Goal: Information Seeking & Learning: Compare options

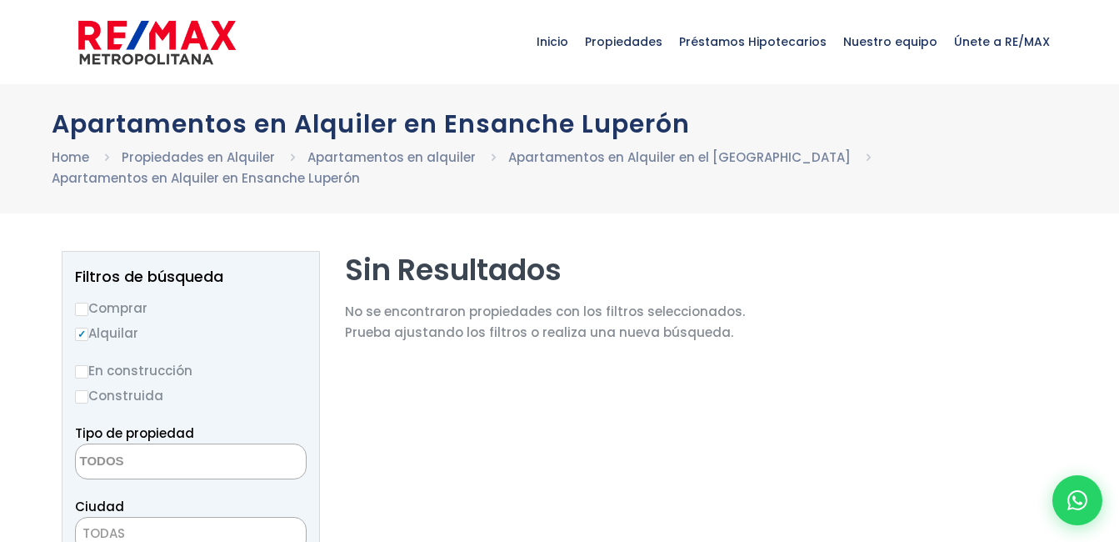
select select
click at [590, 157] on link "Apartamentos en Alquiler en el [GEOGRAPHIC_DATA]" at bounding box center [679, 156] width 342 height 17
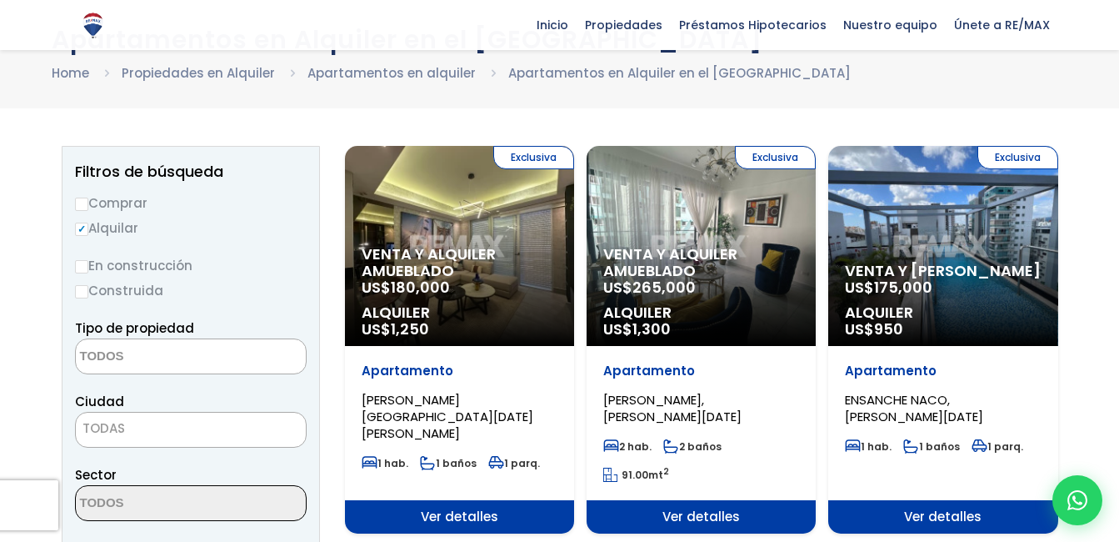
scroll to position [167, 0]
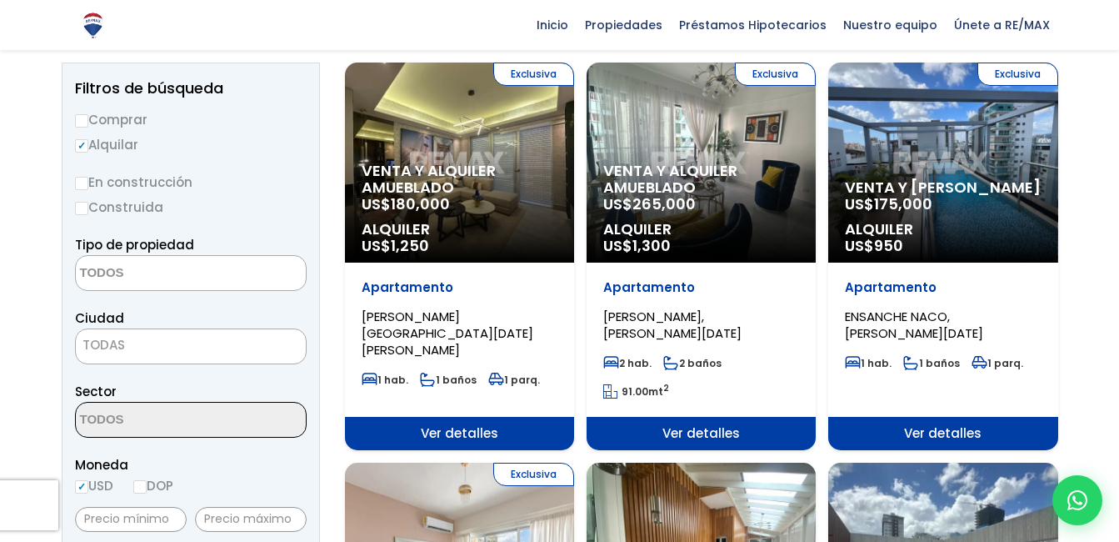
click at [139, 275] on textarea "Search" at bounding box center [157, 274] width 162 height 36
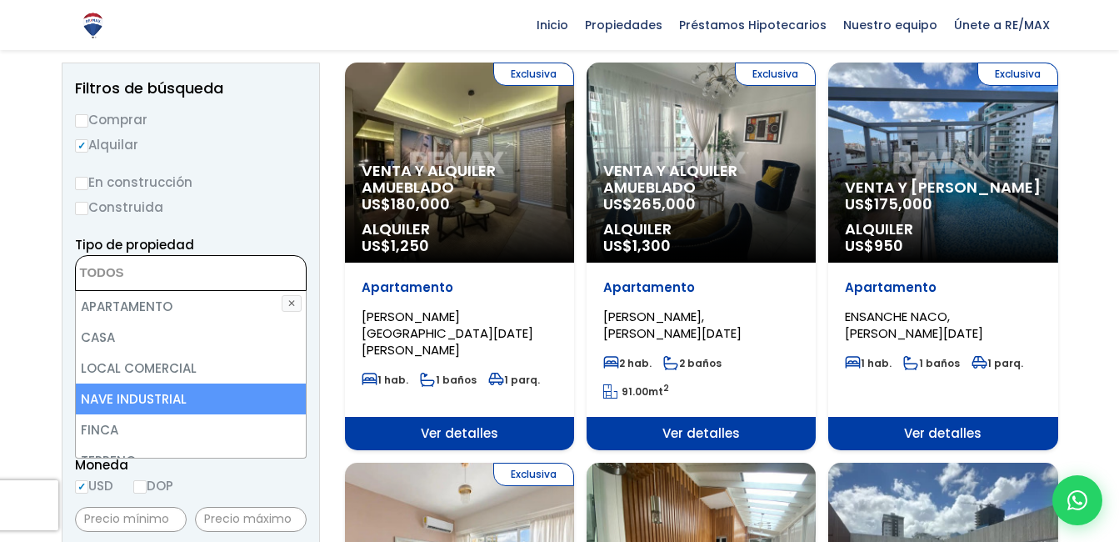
scroll to position [83, 0]
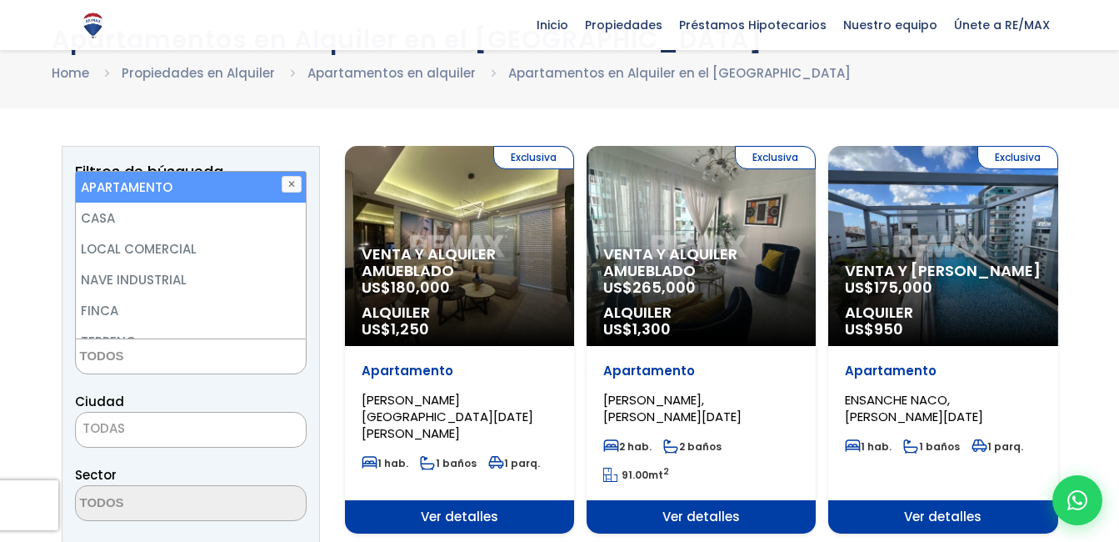
click at [131, 193] on li "APARTAMENTO" at bounding box center [191, 187] width 230 height 31
select select "apartment"
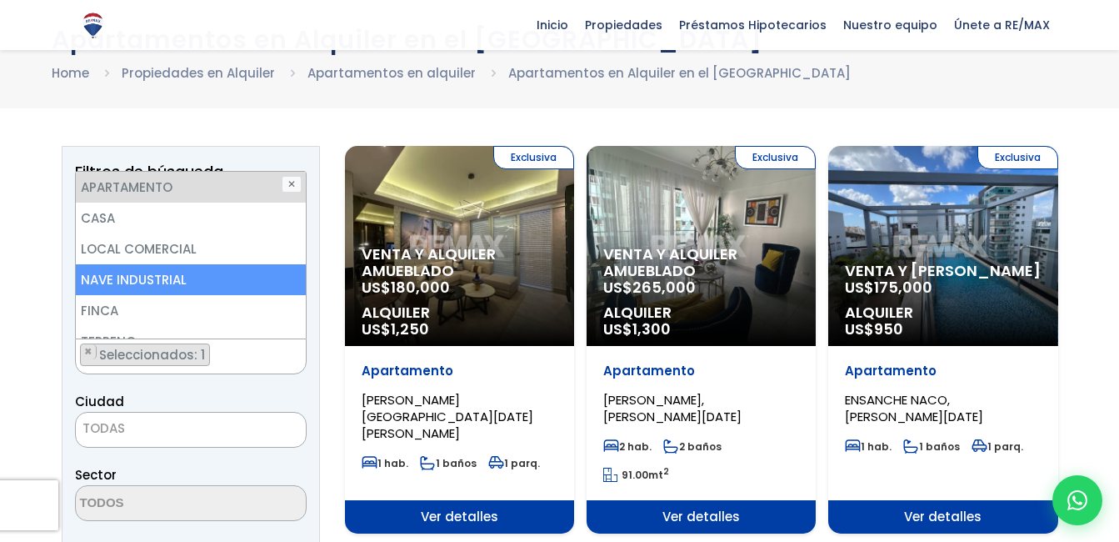
scroll to position [0, 0]
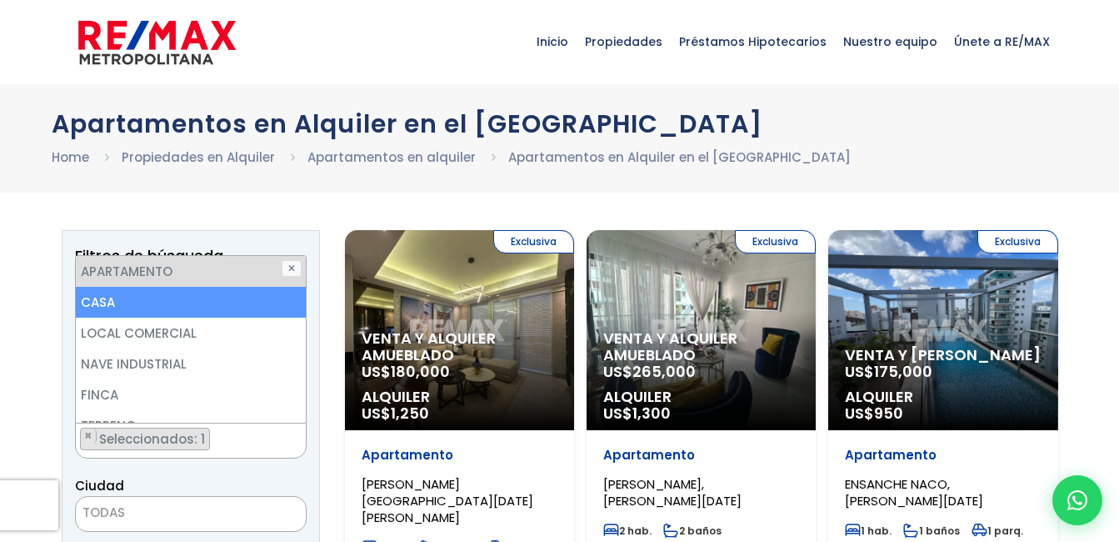
click at [93, 302] on li "CASA" at bounding box center [191, 302] width 230 height 31
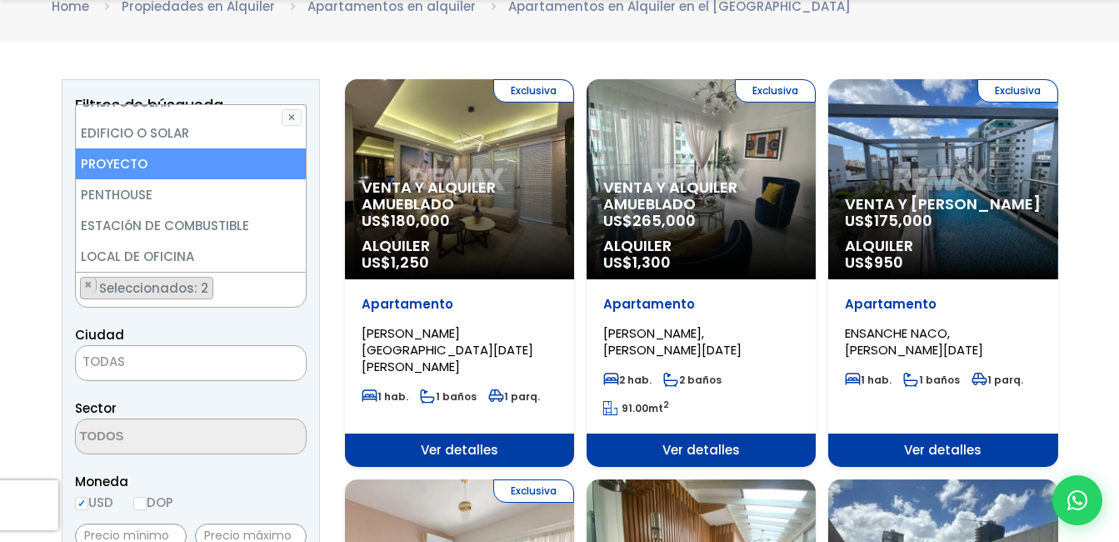
scroll to position [167, 0]
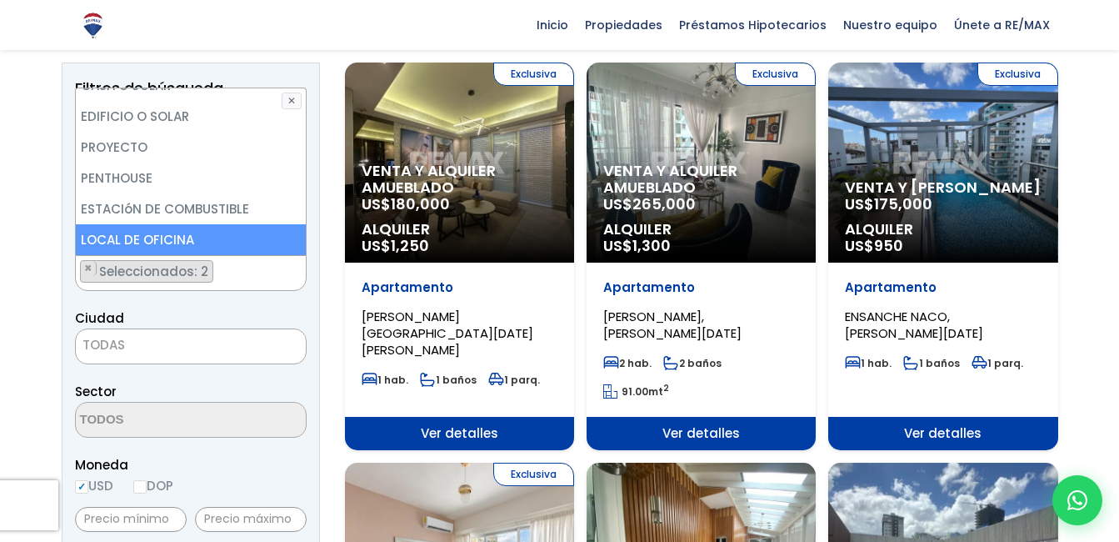
click at [142, 347] on span "TODAS" at bounding box center [191, 344] width 230 height 23
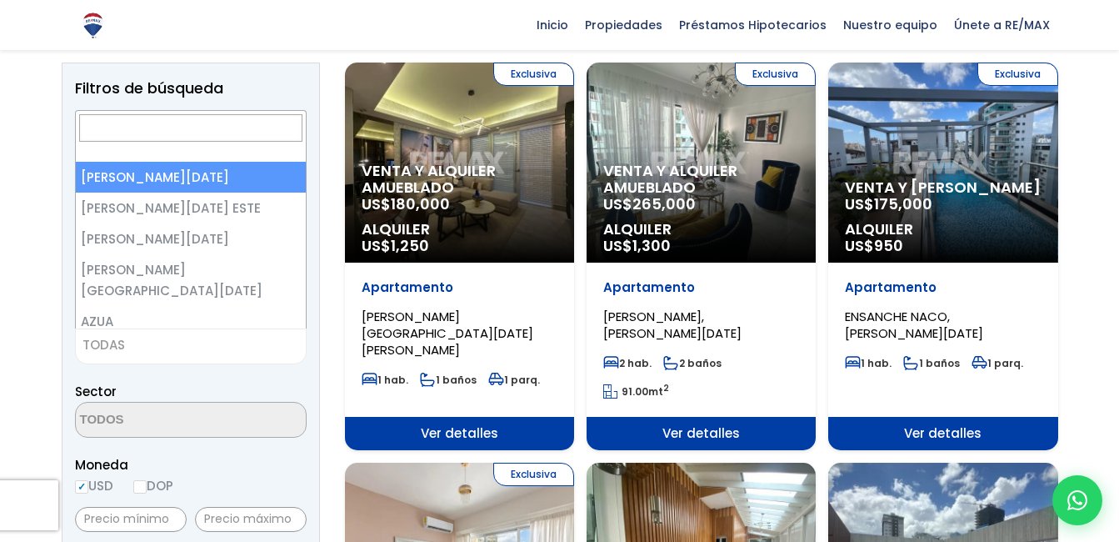
select select "1"
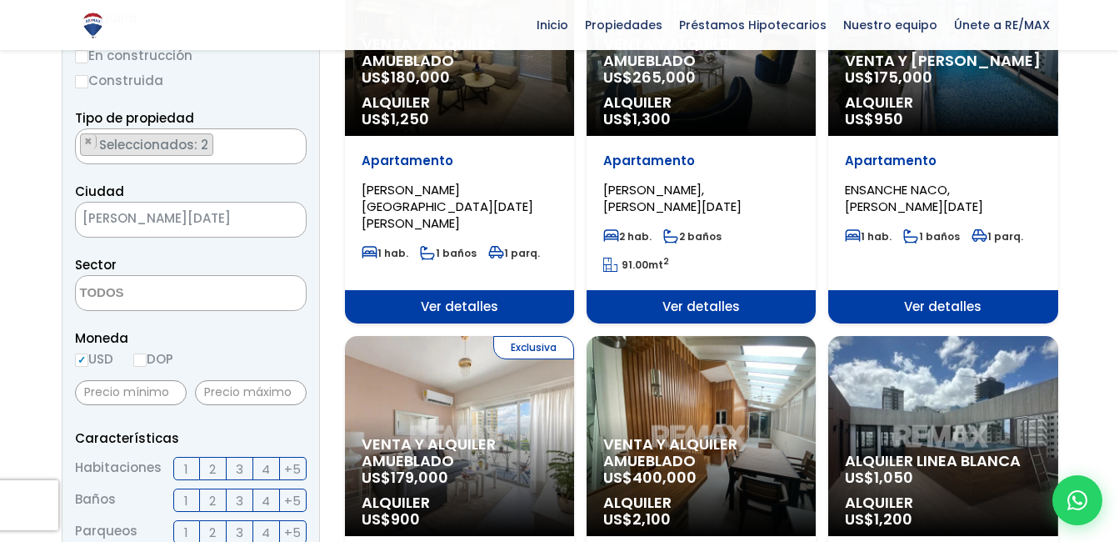
scroll to position [333, 0]
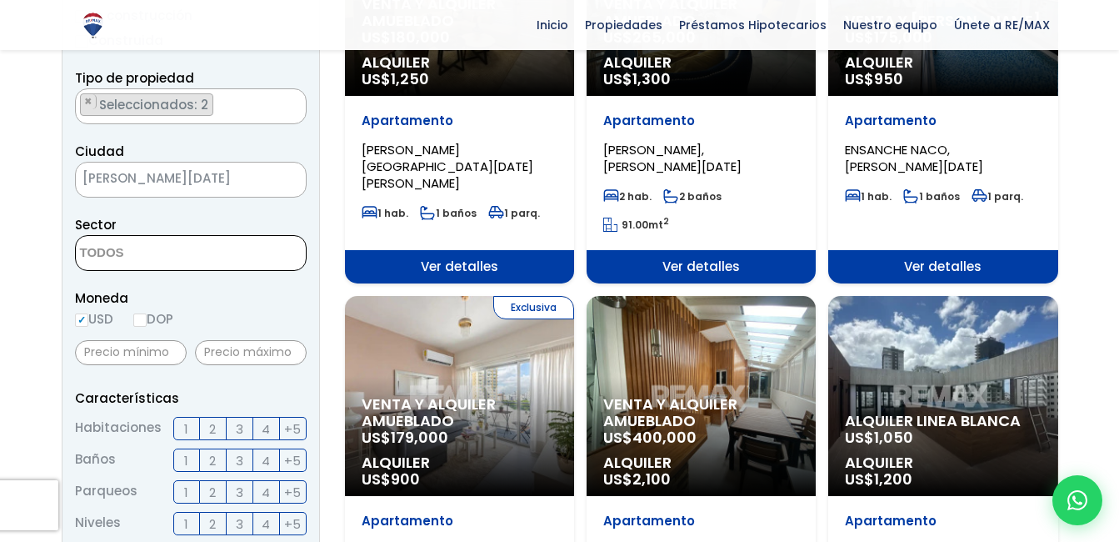
click at [170, 253] on textarea "Search" at bounding box center [157, 254] width 162 height 36
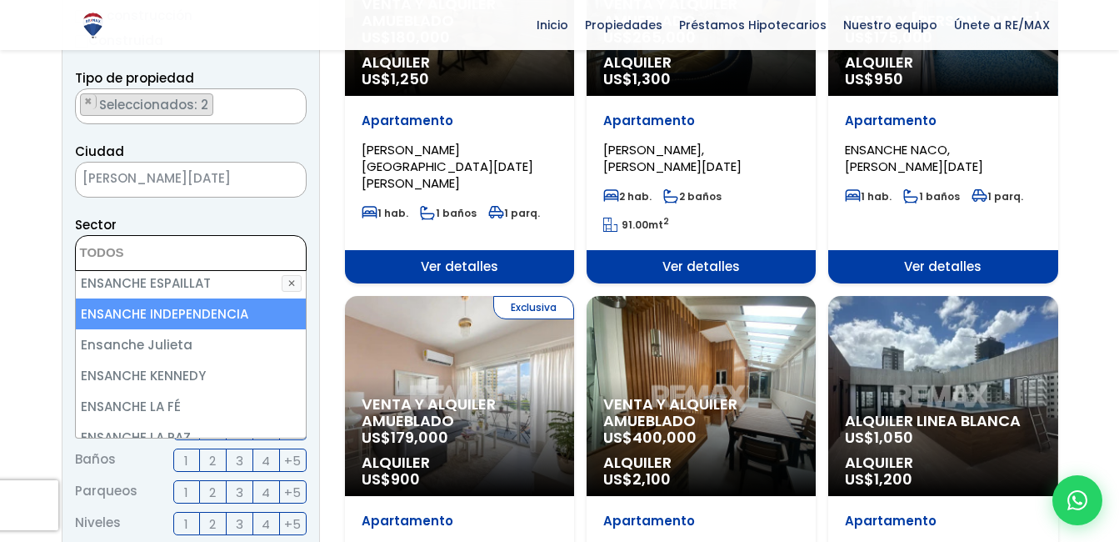
scroll to position [2333, 0]
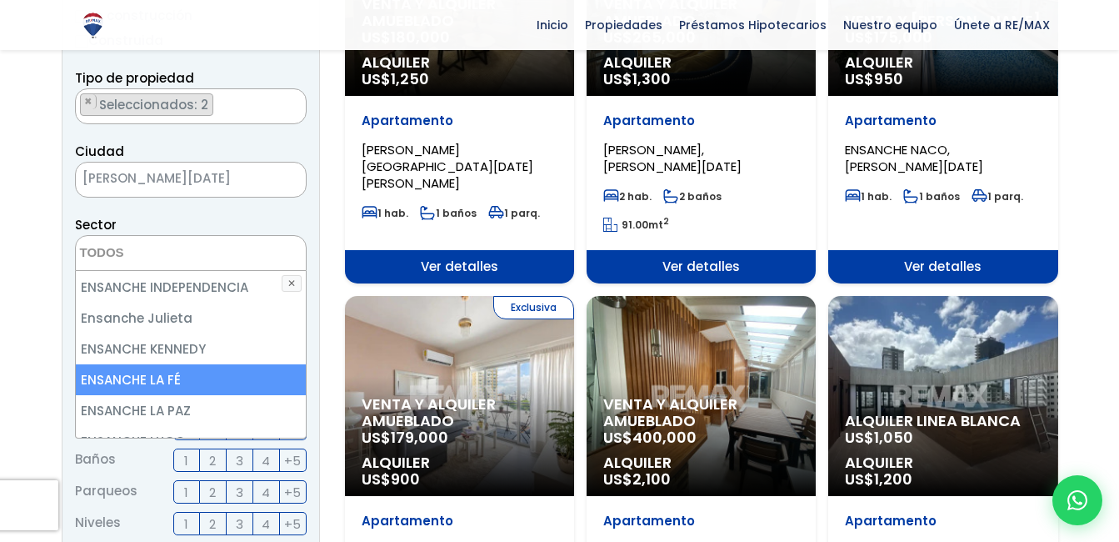
click at [186, 364] on li "ENSANCHE LA FÉ" at bounding box center [191, 379] width 230 height 31
select select "185"
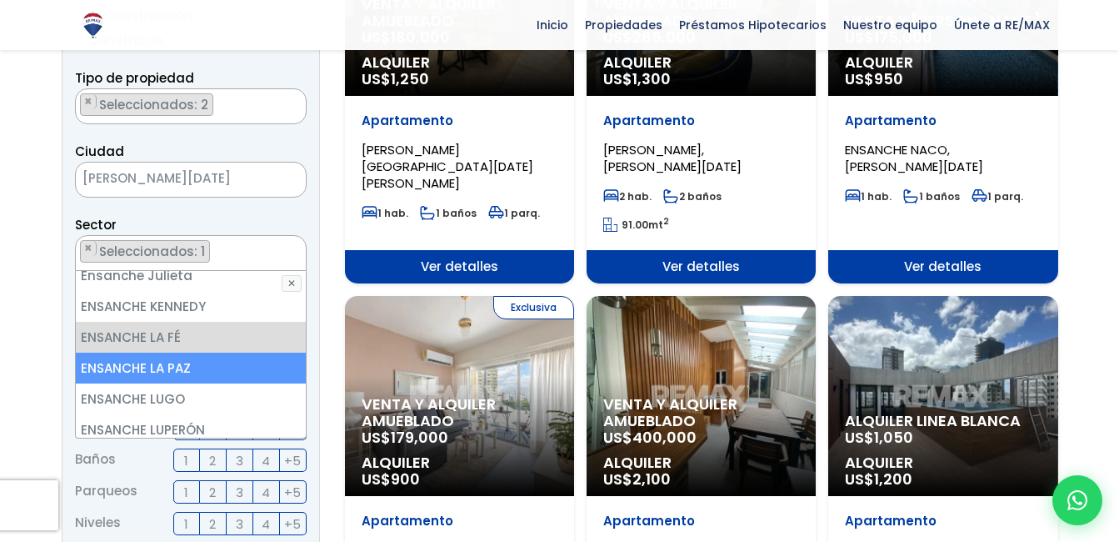
scroll to position [2417, 0]
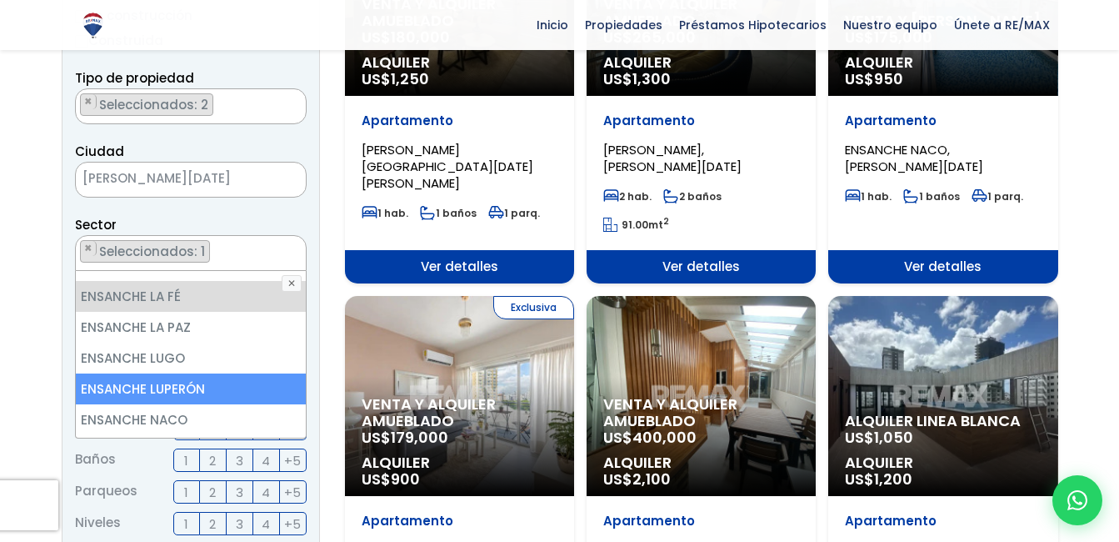
click at [237, 373] on li "ENSANCHE LUPERÓN" at bounding box center [191, 388] width 230 height 31
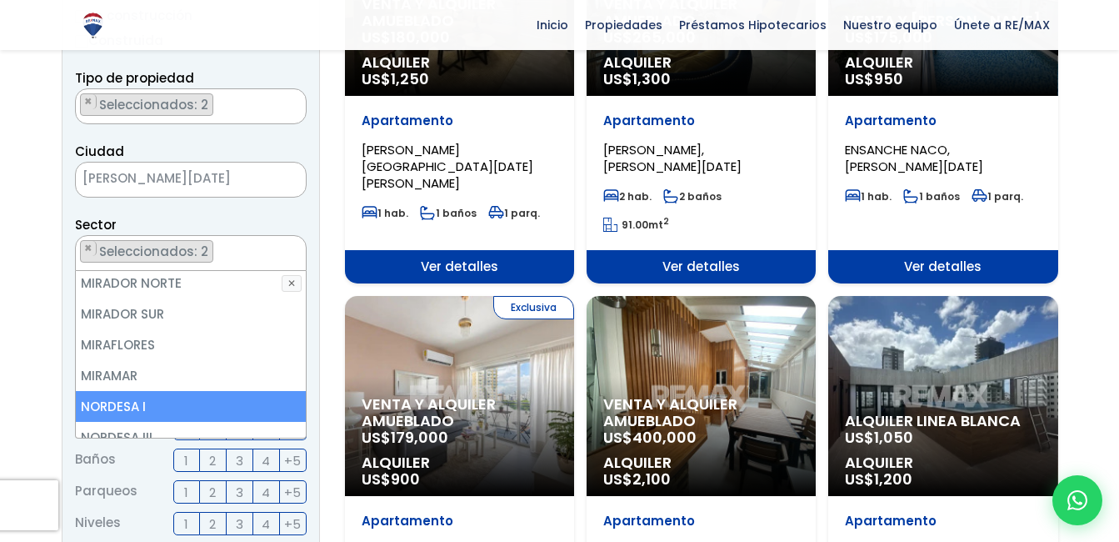
scroll to position [5667, 0]
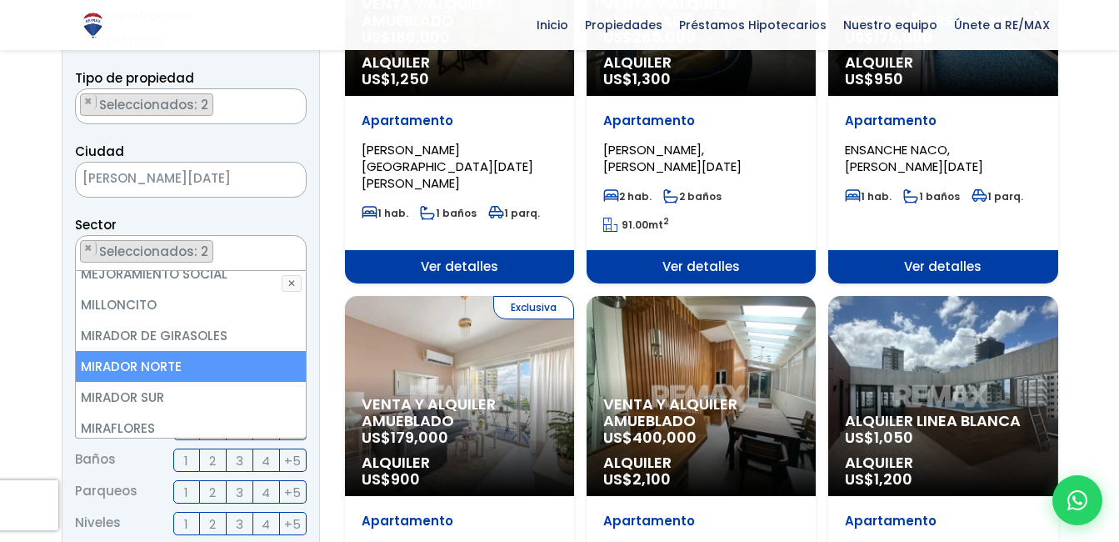
click at [160, 351] on li "MIRADOR NORTE" at bounding box center [191, 366] width 230 height 31
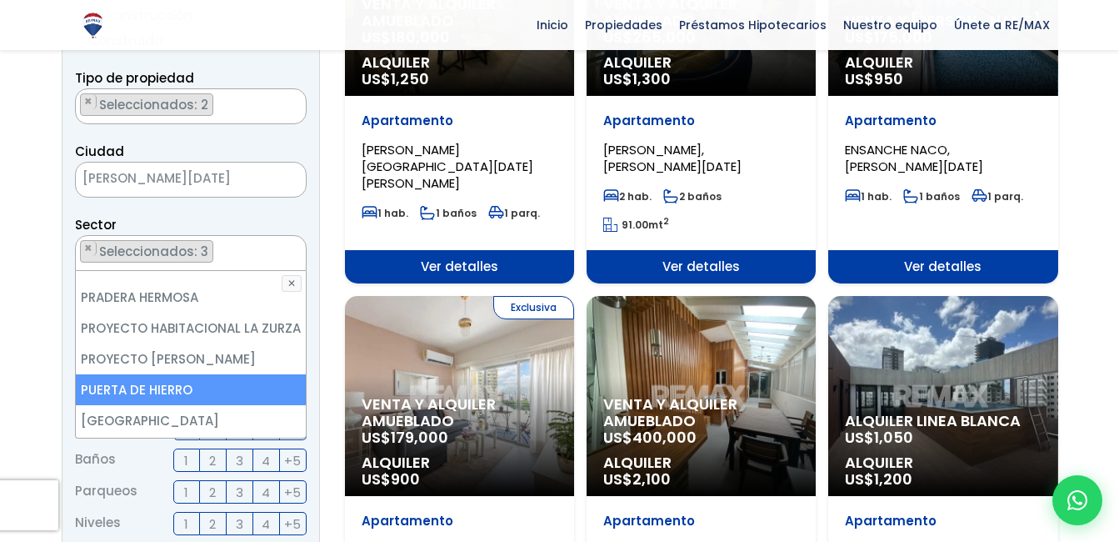
scroll to position [6333, 0]
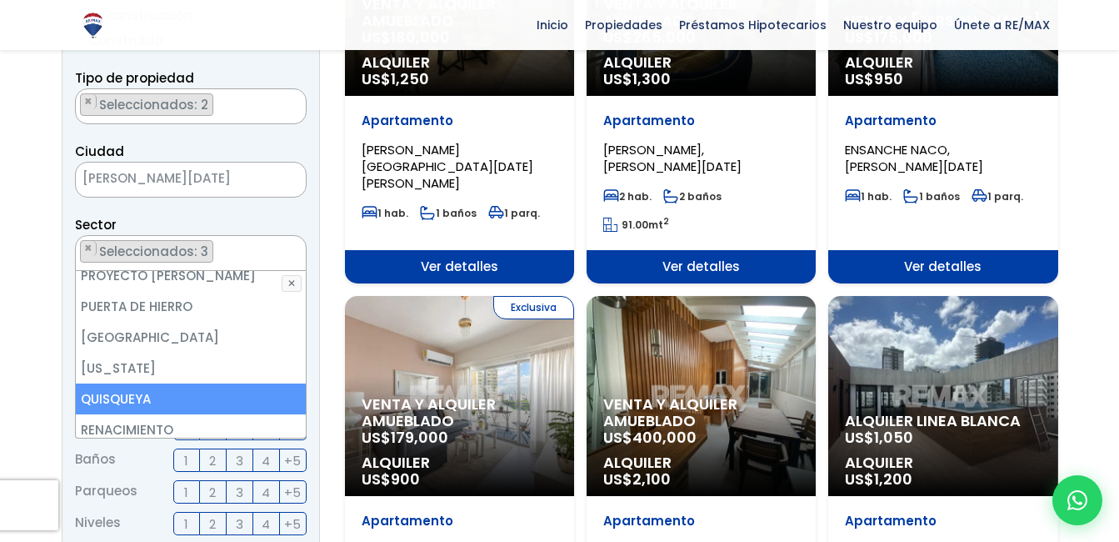
click at [192, 383] on li "QUISQUEYA" at bounding box center [191, 398] width 230 height 31
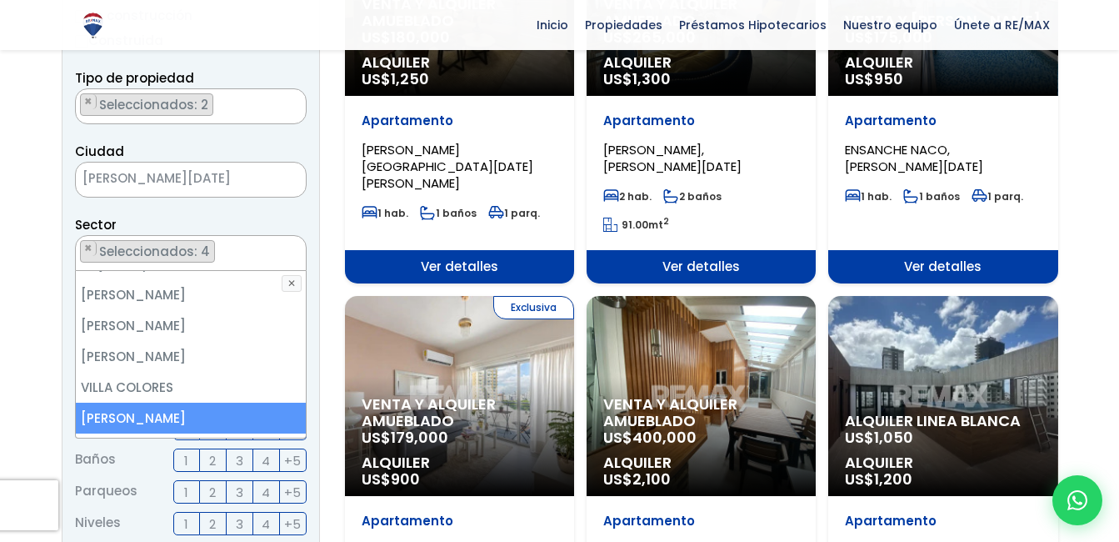
scroll to position [7750, 0]
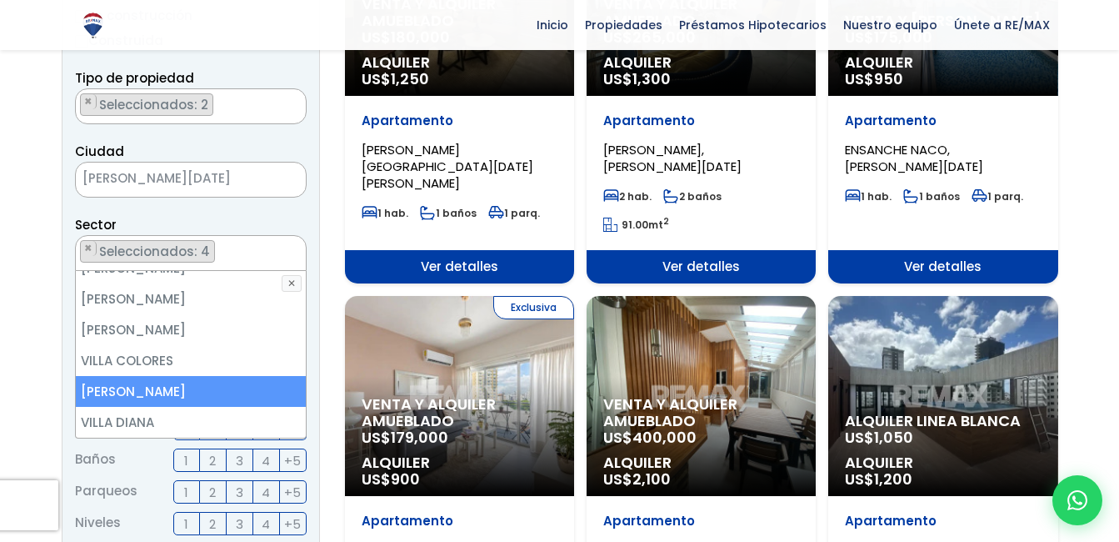
click at [177, 376] on li "[PERSON_NAME]" at bounding box center [191, 391] width 230 height 31
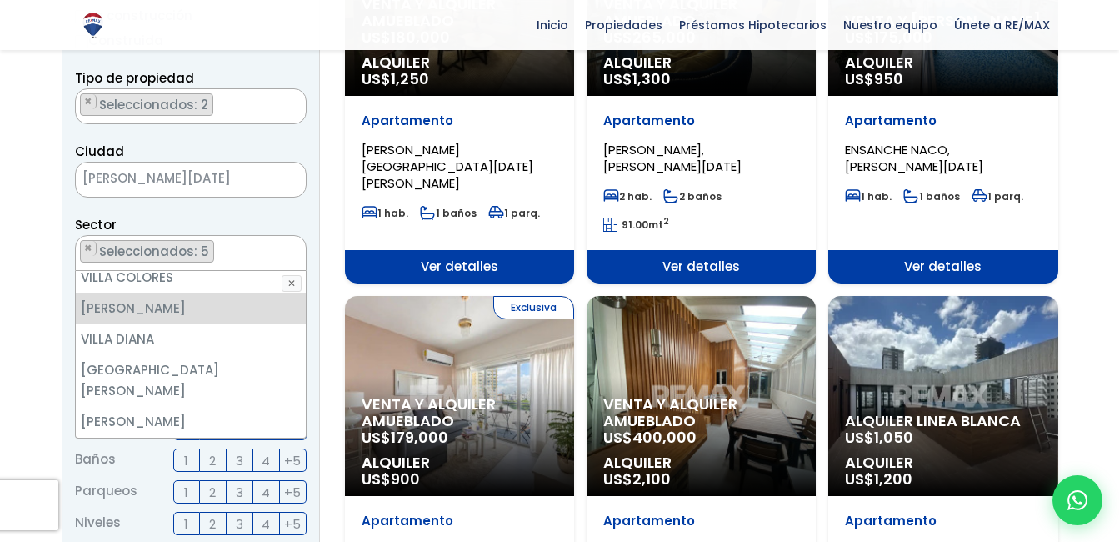
scroll to position [7916, 0]
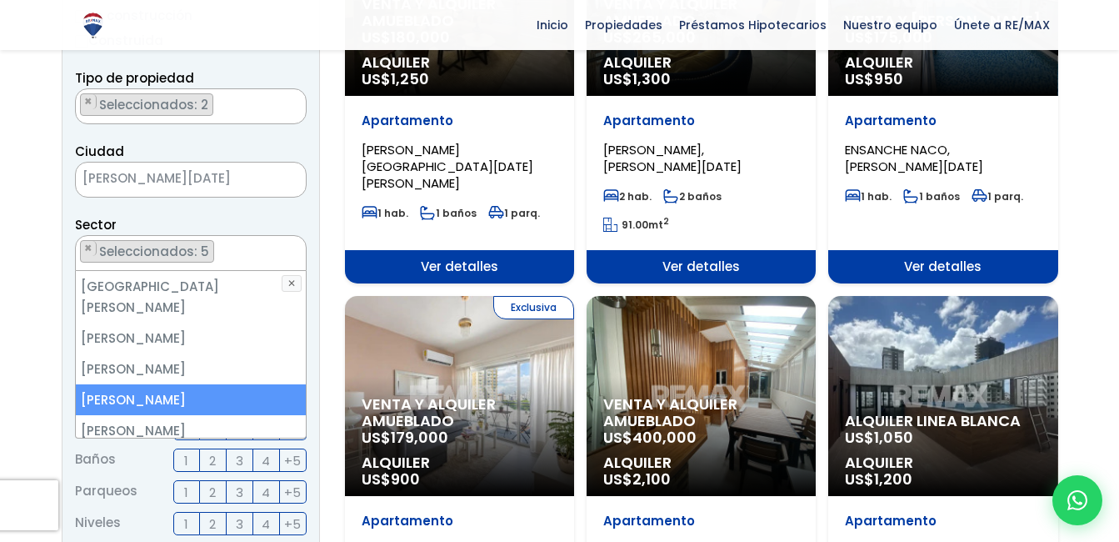
click at [162, 384] on li "[PERSON_NAME]" at bounding box center [191, 399] width 230 height 31
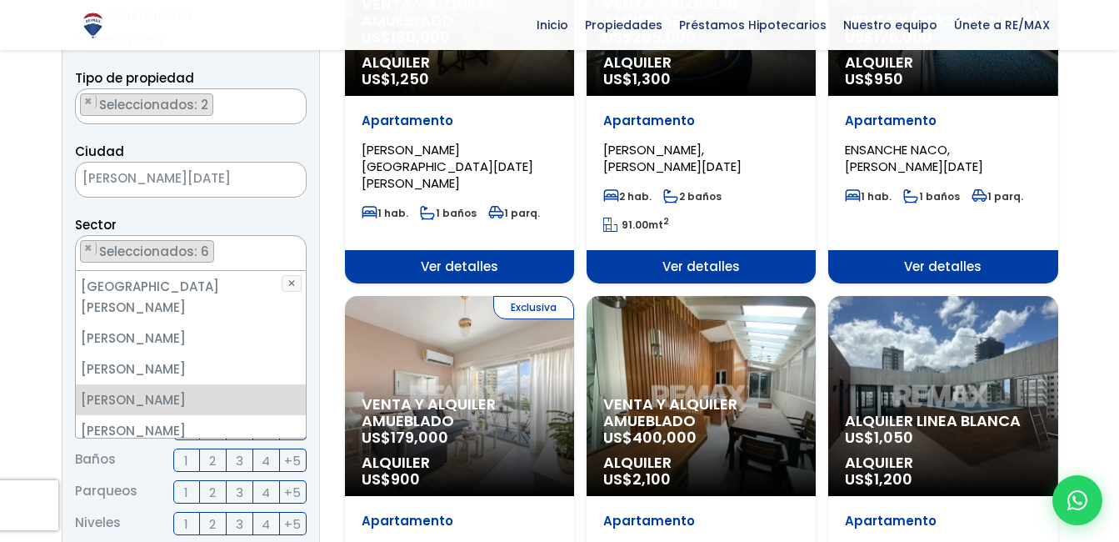
scroll to position [7954, 0]
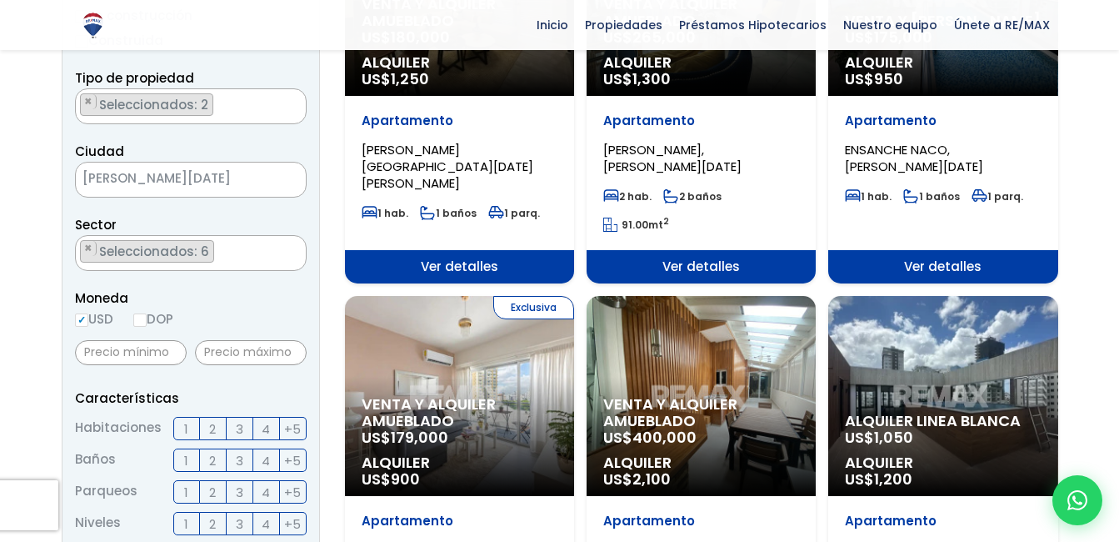
click at [145, 318] on input "DOP" at bounding box center [139, 319] width 13 height 13
radio input "true"
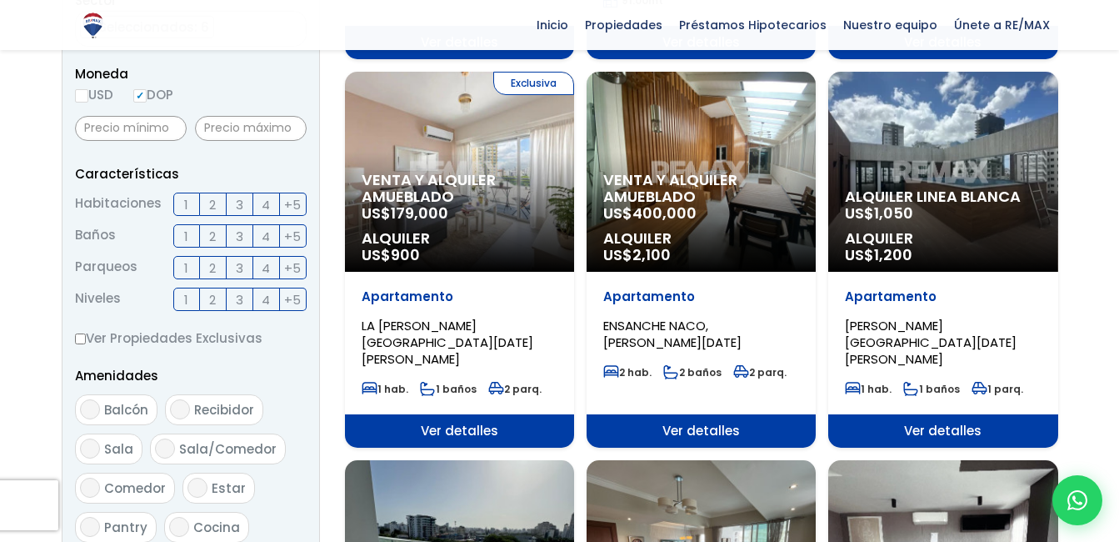
scroll to position [583, 0]
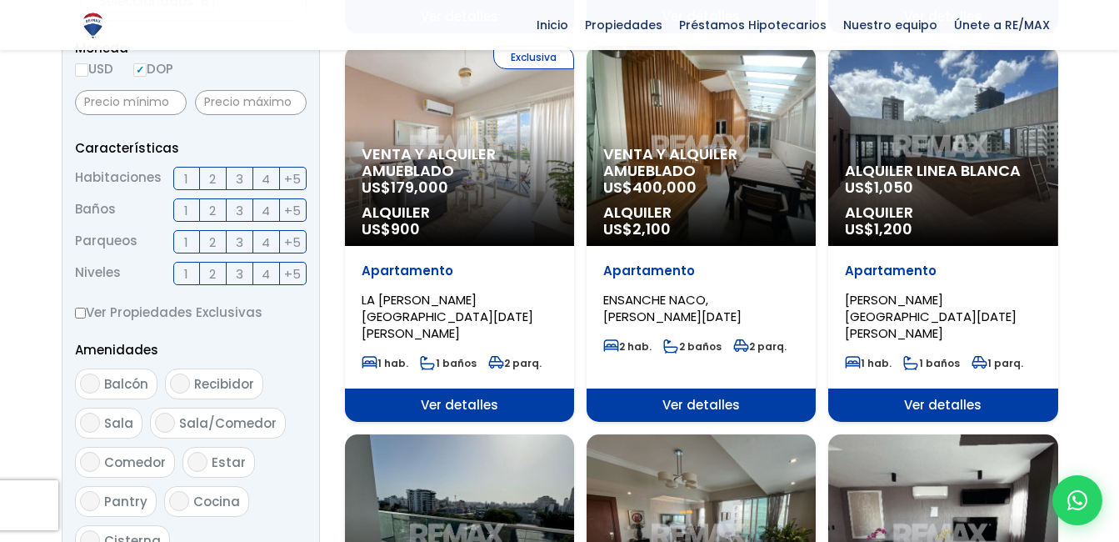
click at [184, 241] on span "1" at bounding box center [186, 242] width 4 height 21
click at [0, 0] on input "1" at bounding box center [0, 0] width 0 height 0
click at [241, 182] on span "3" at bounding box center [239, 178] width 7 height 21
click at [0, 0] on input "3" at bounding box center [0, 0] width 0 height 0
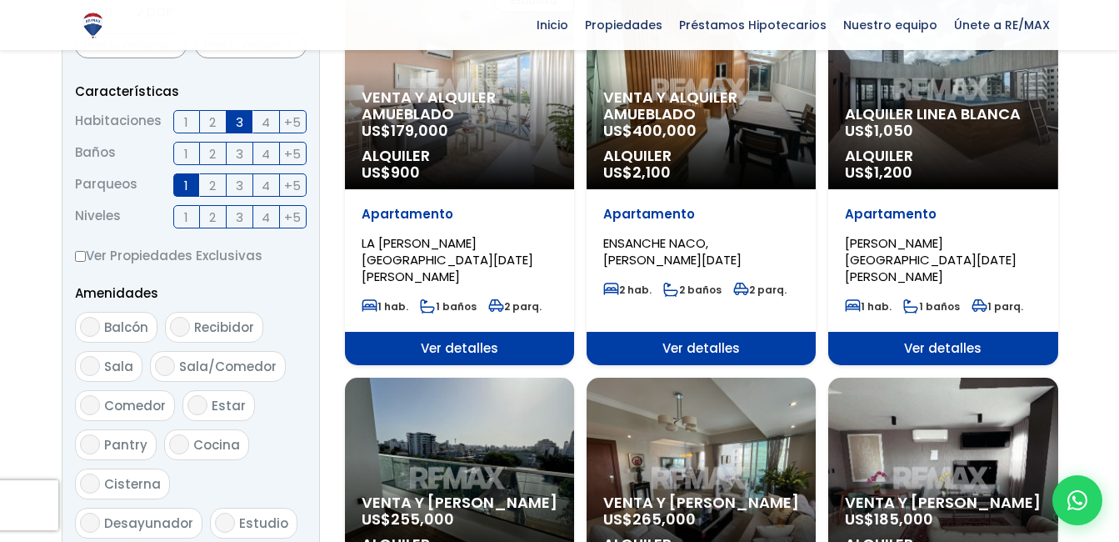
scroll to position [667, 0]
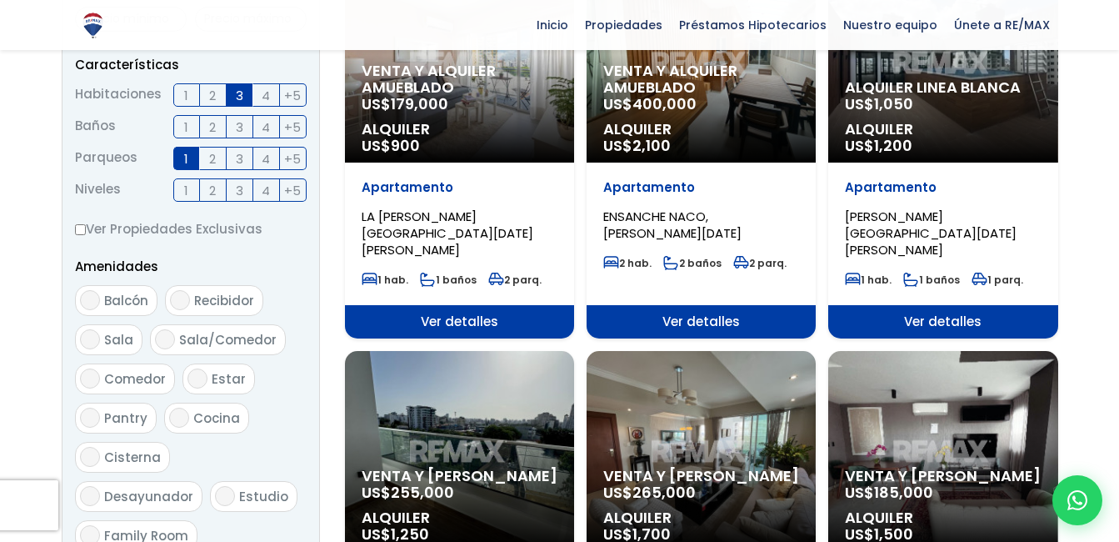
click at [188, 126] on label "1" at bounding box center [186, 126] width 27 height 23
click at [0, 0] on input "1" at bounding box center [0, 0] width 0 height 0
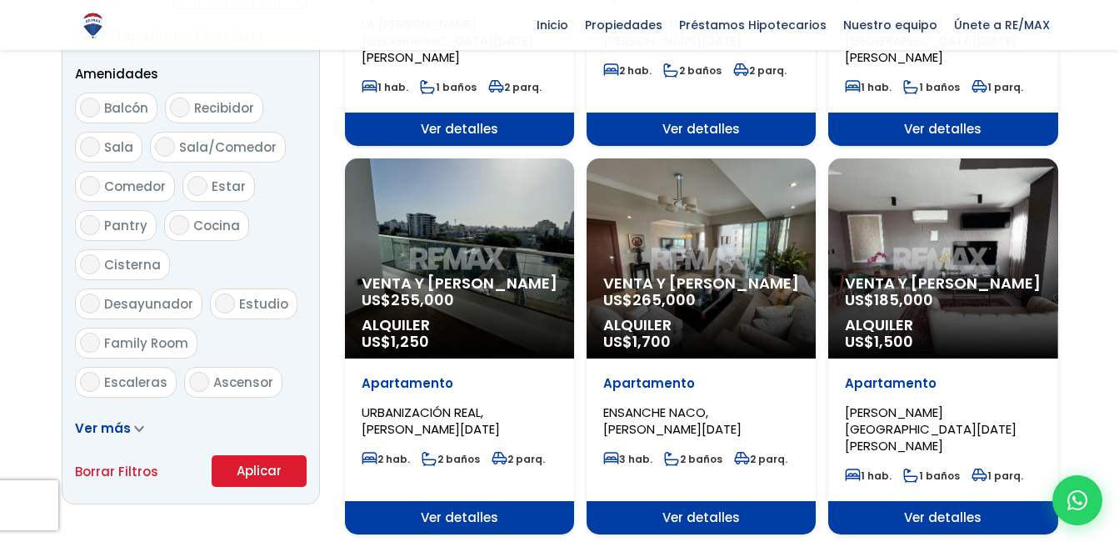
scroll to position [833, 0]
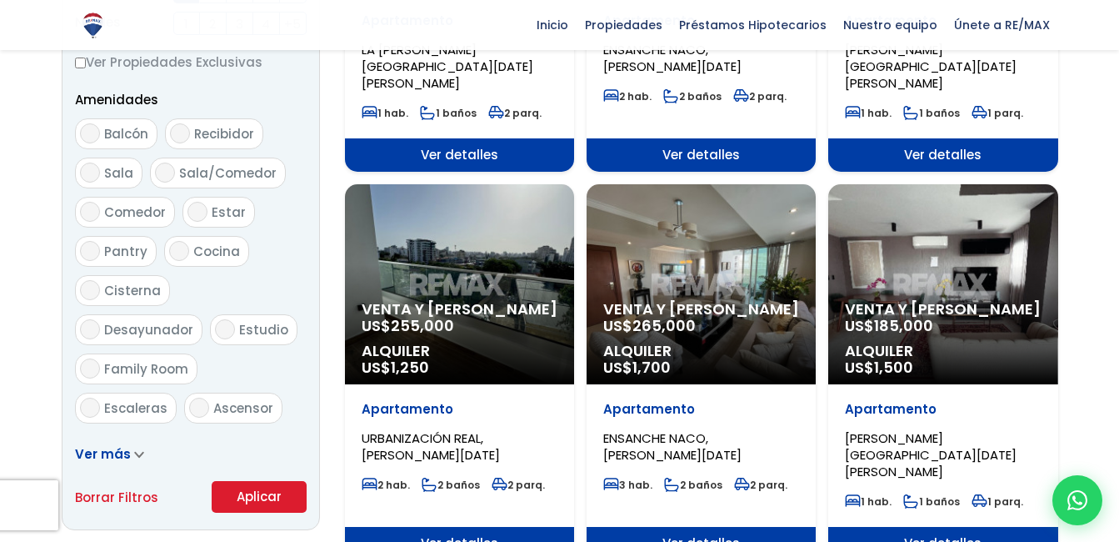
click at [278, 502] on button "Aplicar" at bounding box center [259, 497] width 95 height 32
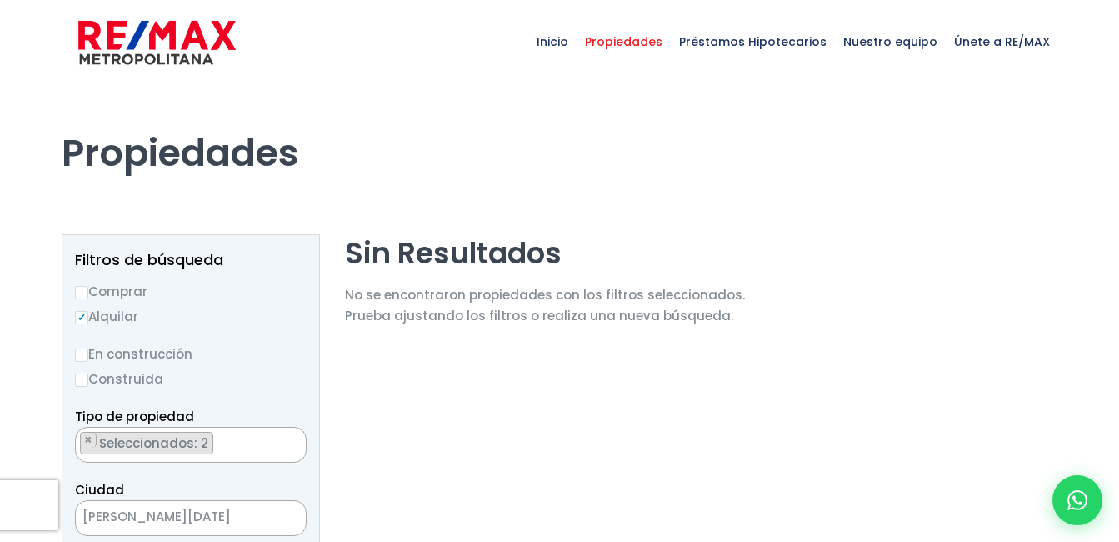
select select "185"
